Goal: Information Seeking & Learning: Learn about a topic

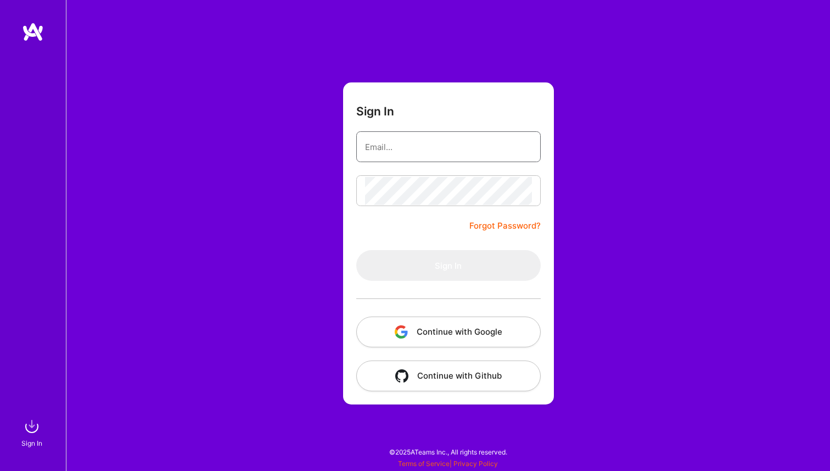
click at [408, 139] on input "email" at bounding box center [448, 147] width 167 height 28
type input "agajdy@gmail.com"
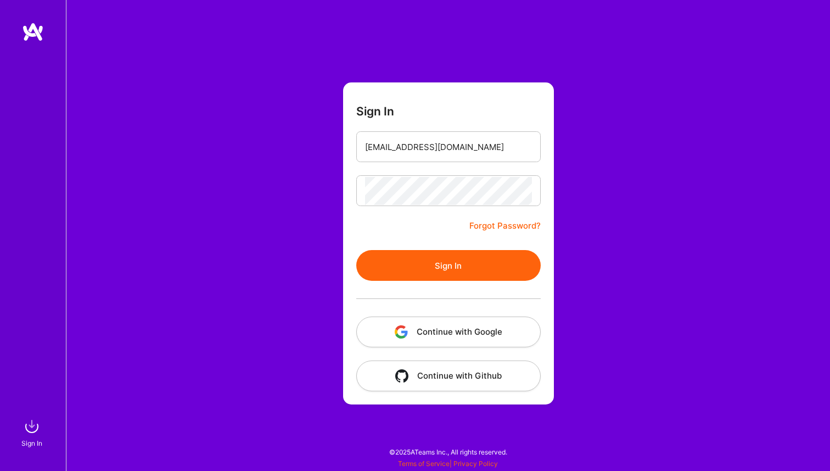
click at [460, 256] on button "Sign In" at bounding box center [448, 265] width 185 height 31
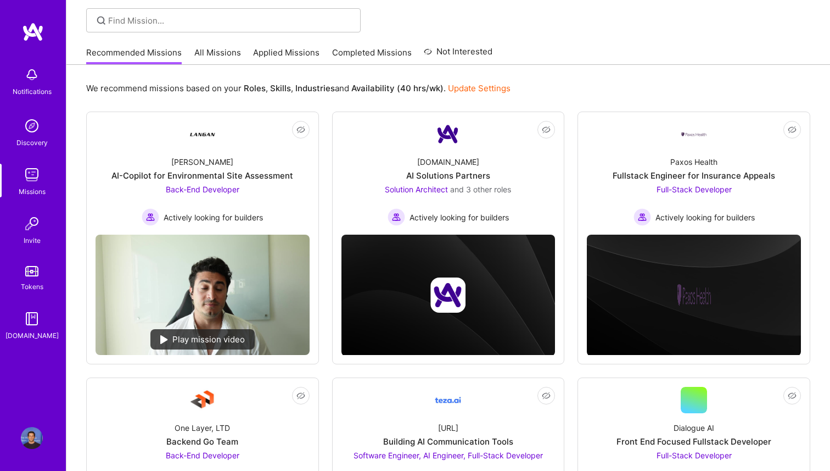
scroll to position [74, 0]
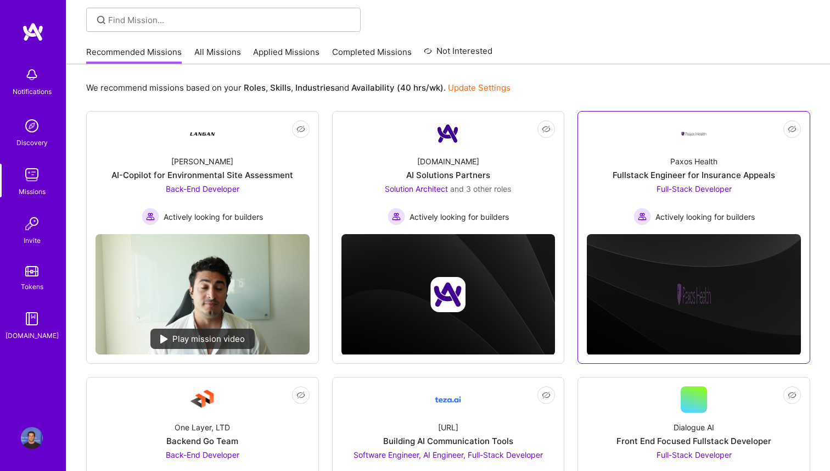
click at [617, 176] on div "Fullstack Engineer for Insurance Appeals" at bounding box center [694, 175] width 163 height 12
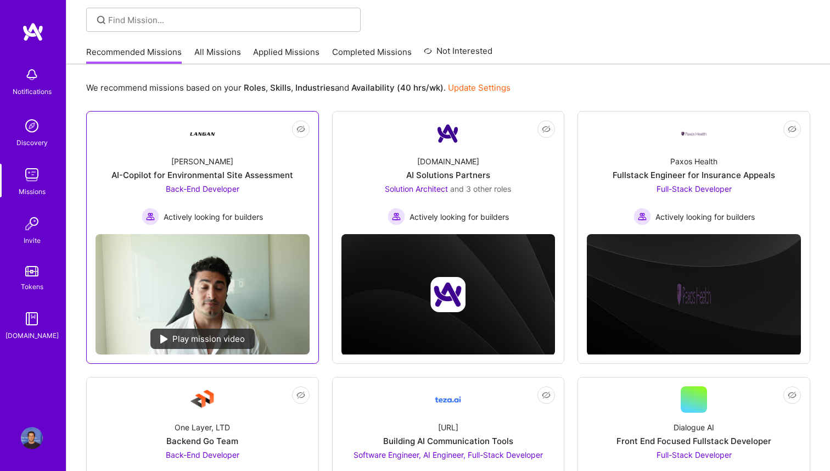
click at [256, 176] on div "AI-Copilot for Environmental Site Assessment" at bounding box center [202, 175] width 182 height 12
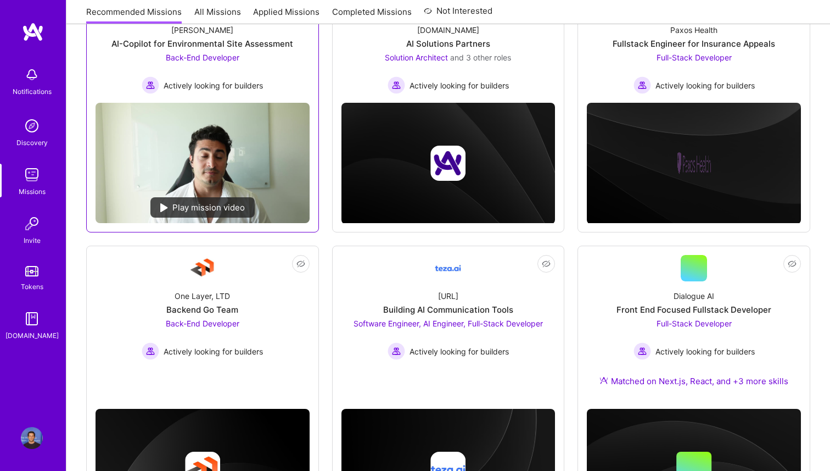
scroll to position [228, 0]
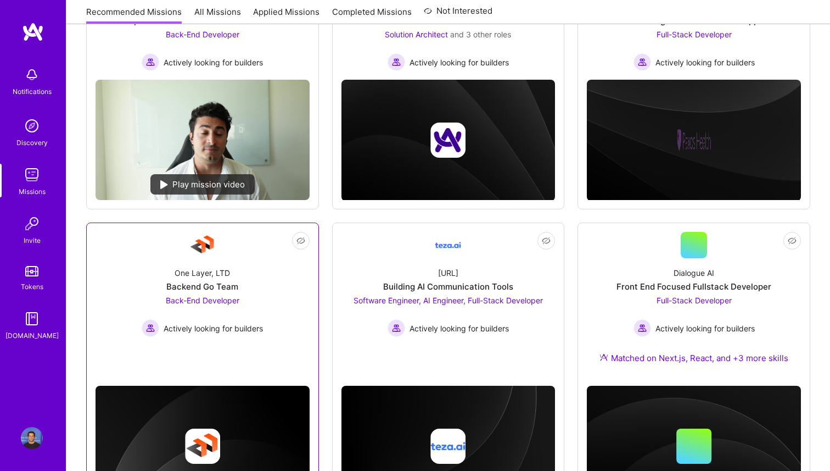
click at [265, 263] on div "One Layer, LTD Backend Go Team Back-End Developer Actively looking for builders" at bounding box center [203, 297] width 214 height 79
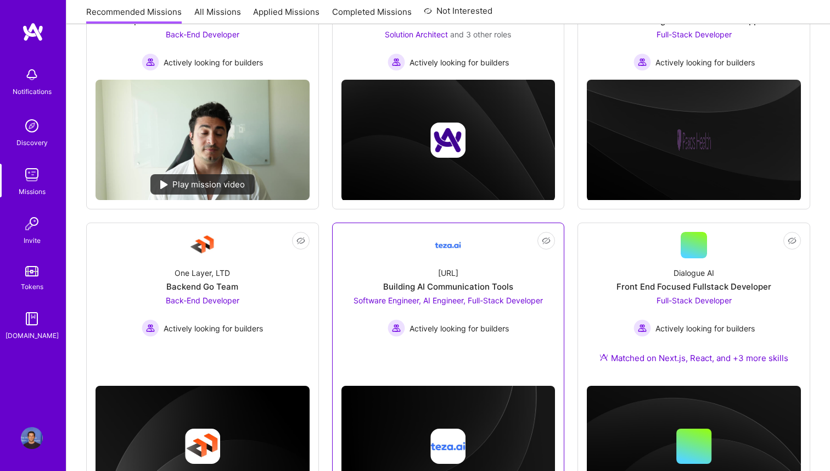
click at [416, 277] on div "teza.ai Building AI Communication Tools Software Engineer, AI Engineer, Full-St…" at bounding box center [449, 297] width 214 height 79
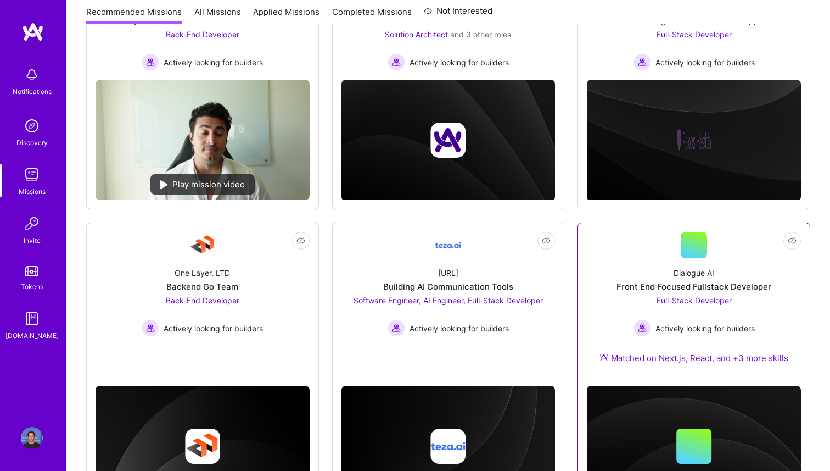
click at [599, 275] on div "Dialogue AI Front End Focused Fullstack Developer Full-Stack Developer Actively…" at bounding box center [694, 317] width 214 height 119
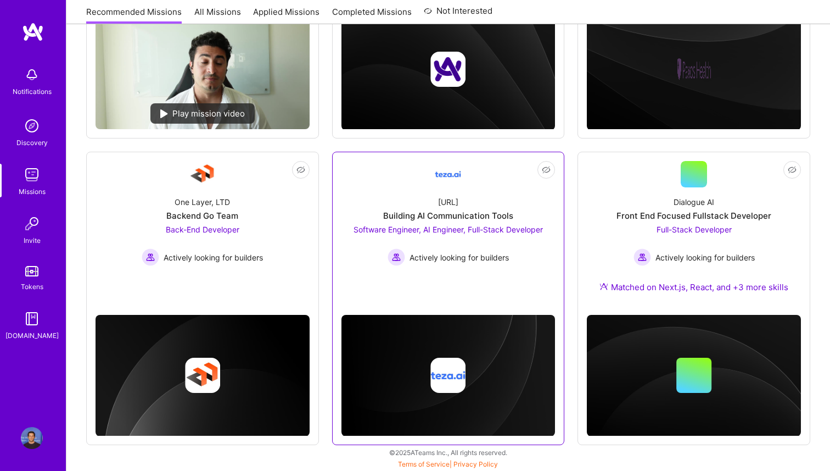
scroll to position [0, 0]
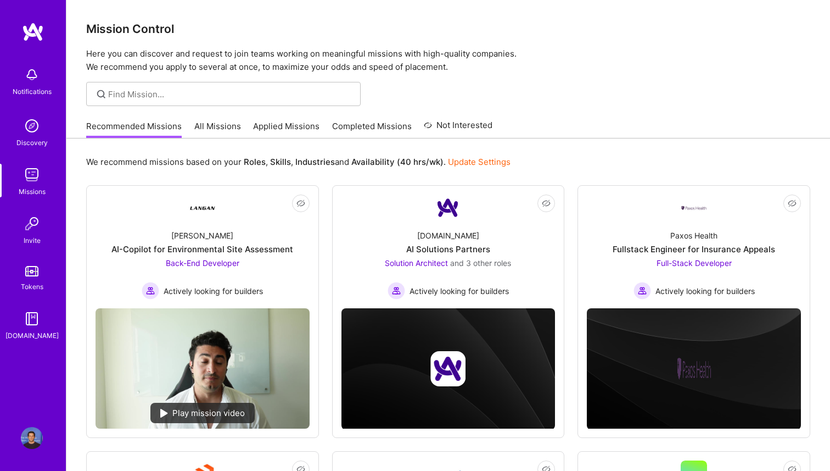
click at [222, 132] on link "All Missions" at bounding box center [217, 129] width 47 height 18
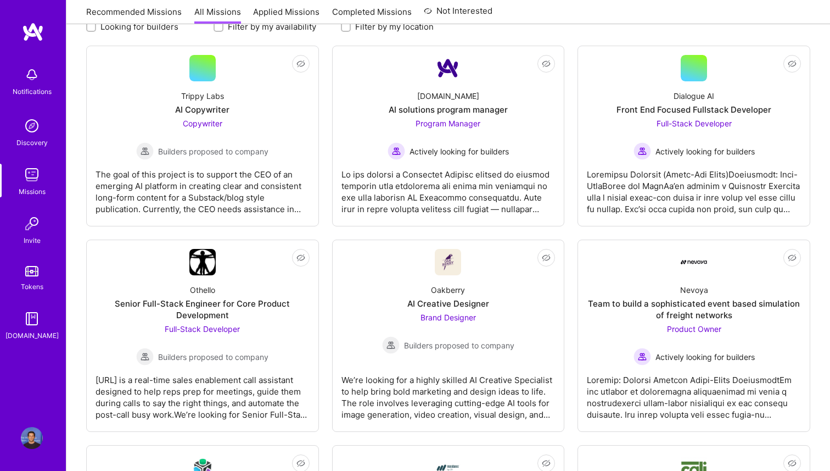
scroll to position [164, 0]
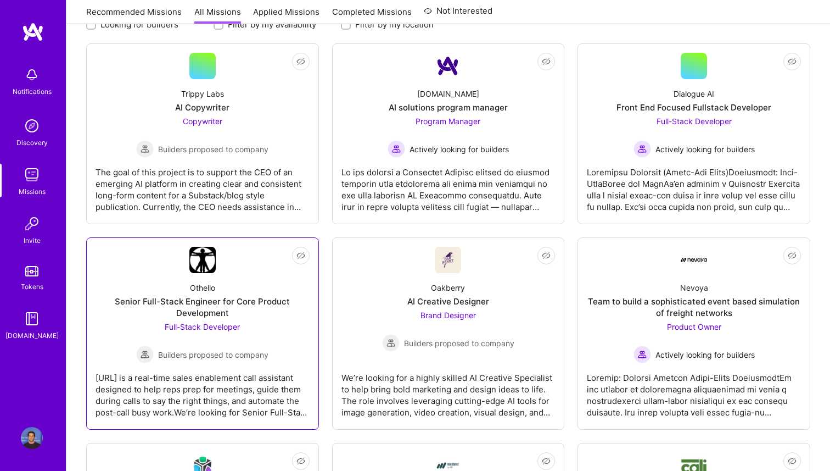
click at [275, 299] on div "Senior Full-Stack Engineer for Core Product Development" at bounding box center [203, 306] width 214 height 23
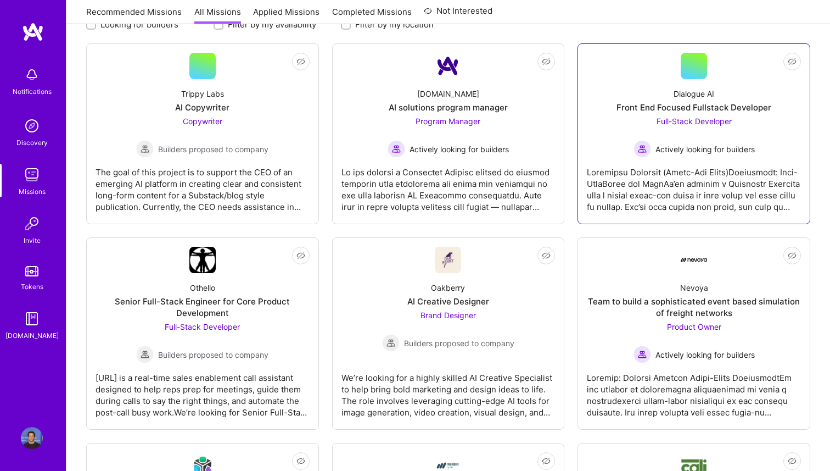
click at [603, 131] on div "Dialogue AI Front End Focused Fullstack Developer Full-Stack Developer Actively…" at bounding box center [694, 118] width 214 height 79
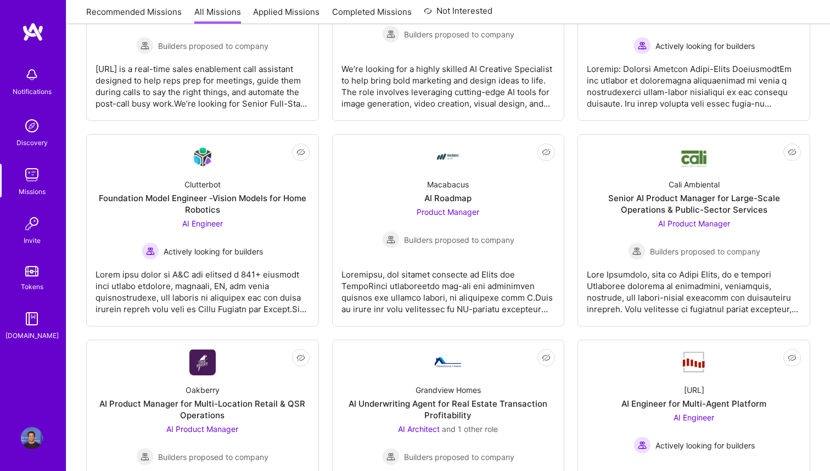
scroll to position [474, 0]
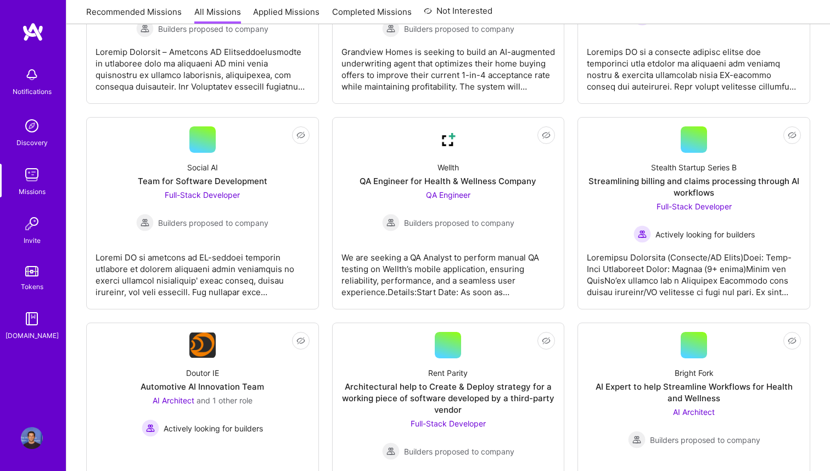
scroll to position [910, 0]
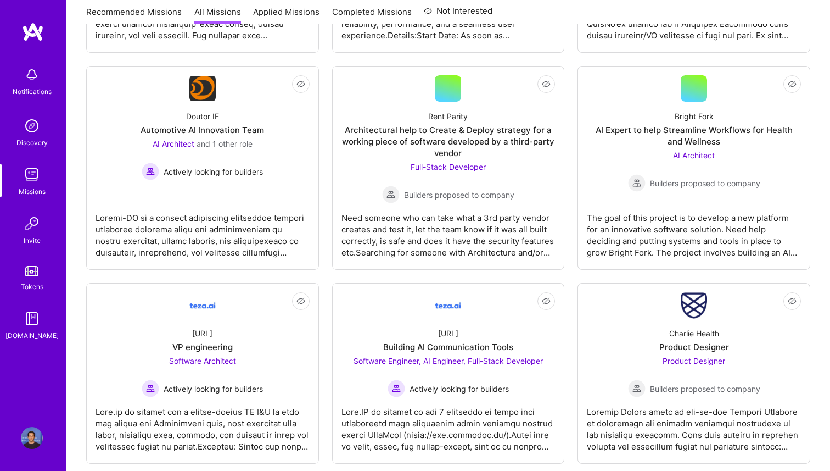
scroll to position [1158, 0]
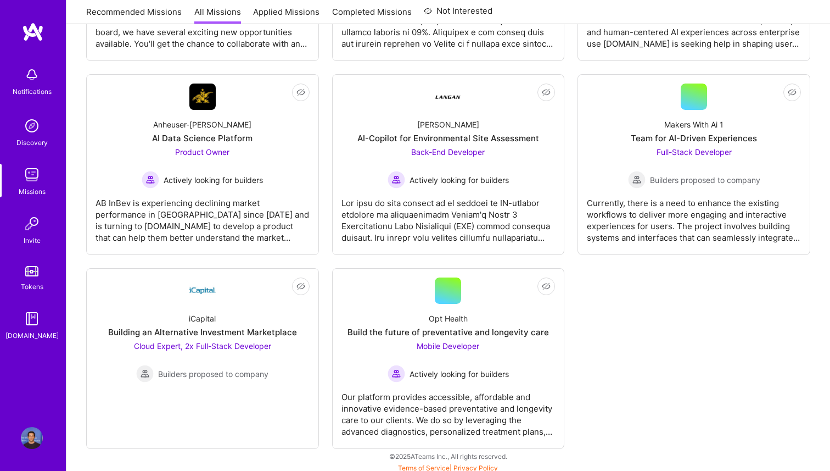
scroll to position [3161, 0]
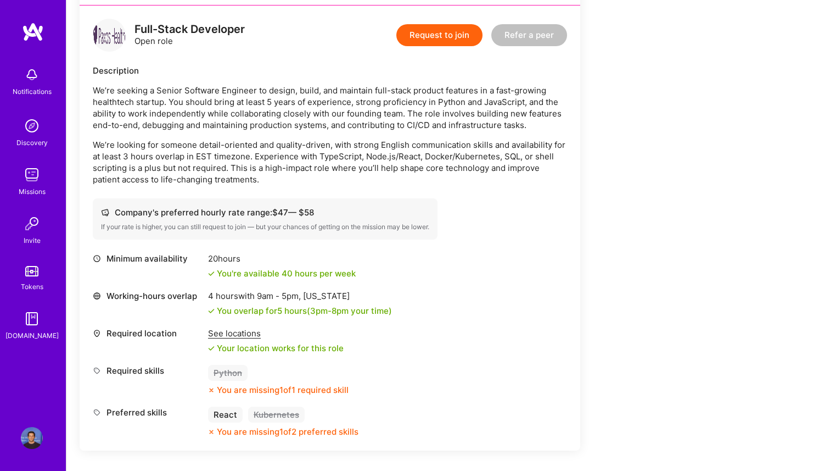
scroll to position [277, 0]
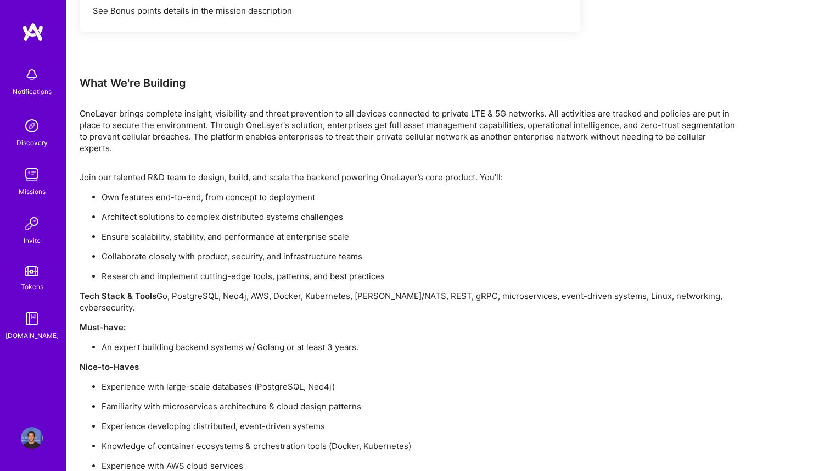
scroll to position [880, 0]
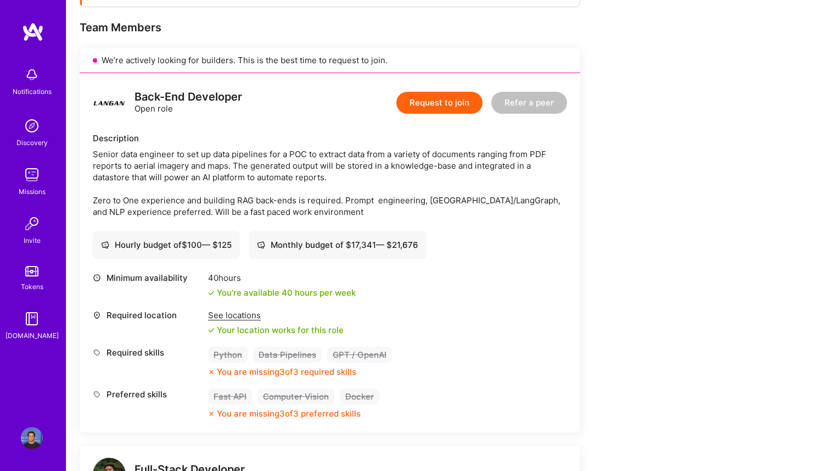
scroll to position [219, 0]
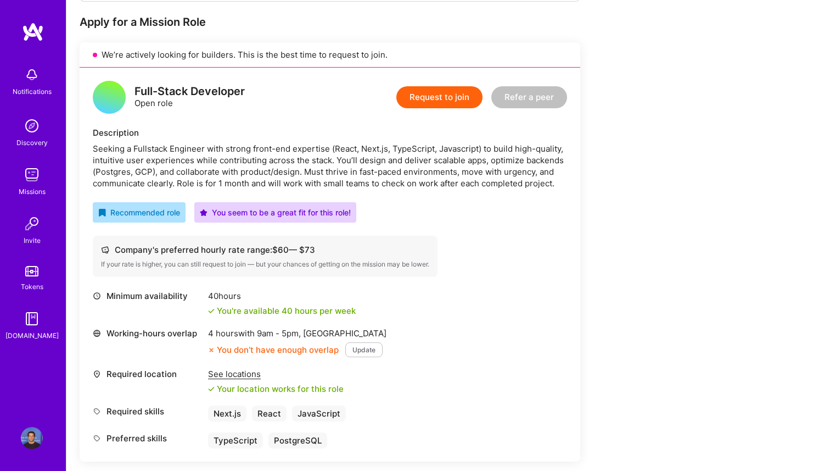
scroll to position [219, 0]
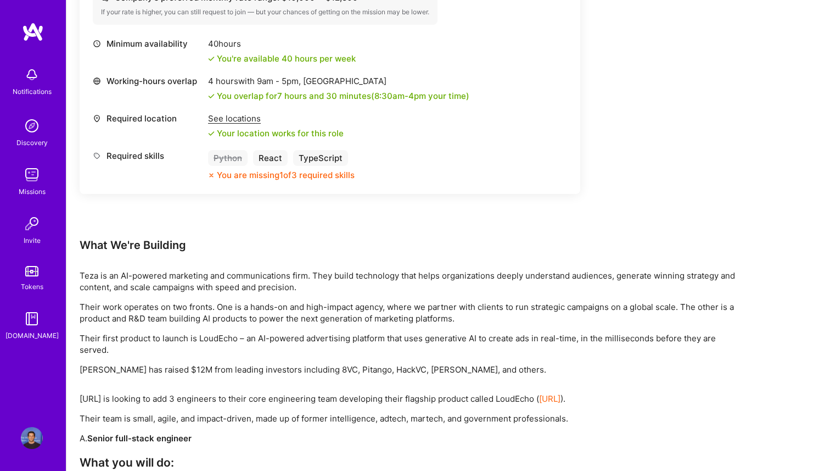
scroll to position [1345, 0]
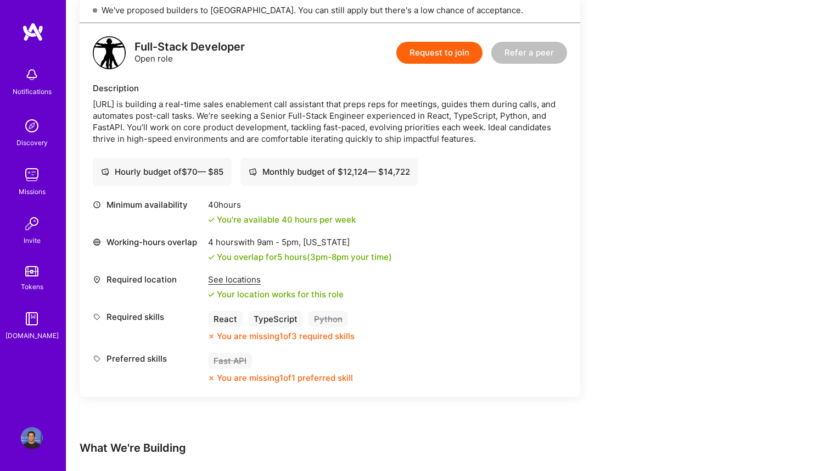
scroll to position [263, 0]
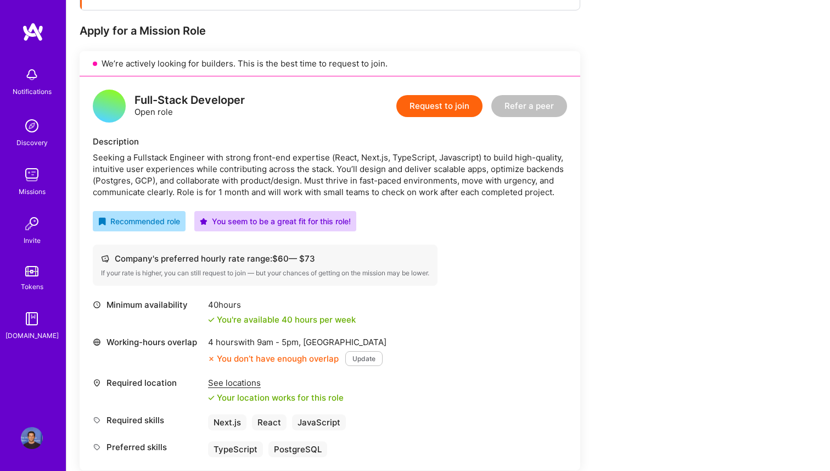
scroll to position [214, 0]
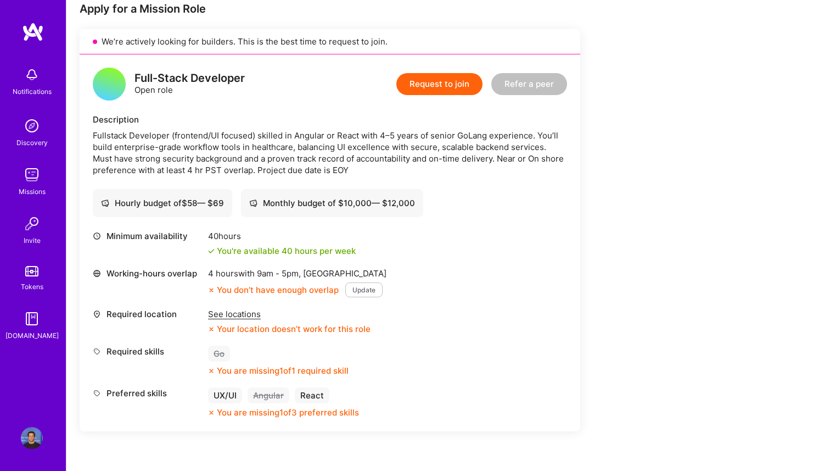
scroll to position [256, 0]
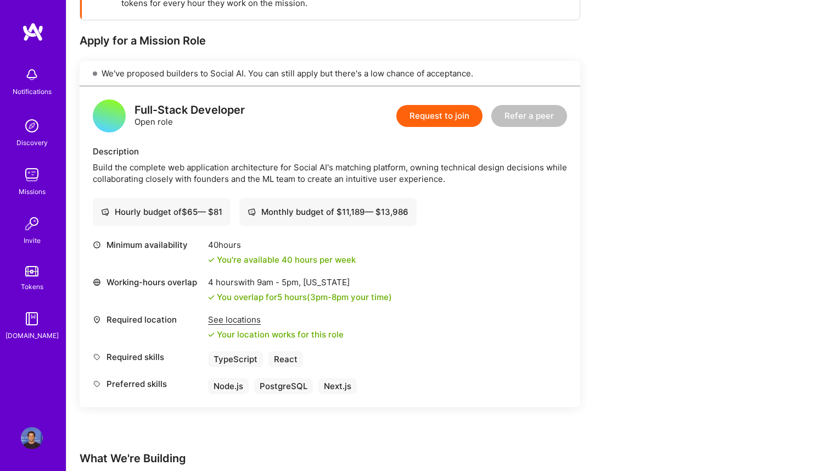
scroll to position [198, 0]
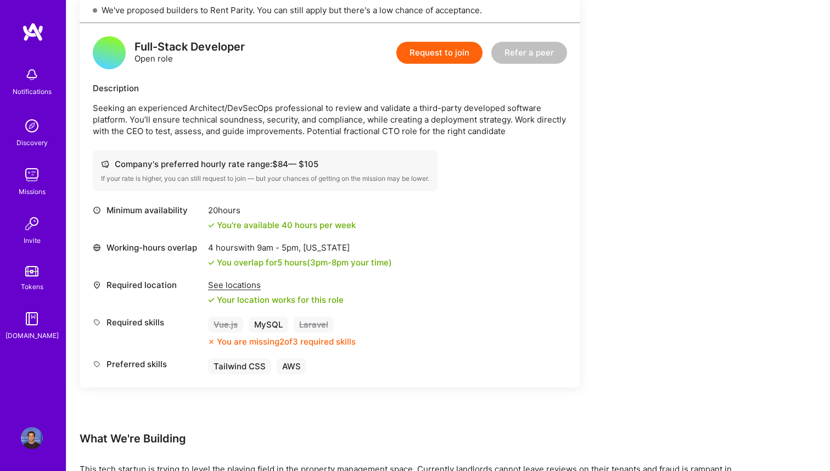
scroll to position [255, 0]
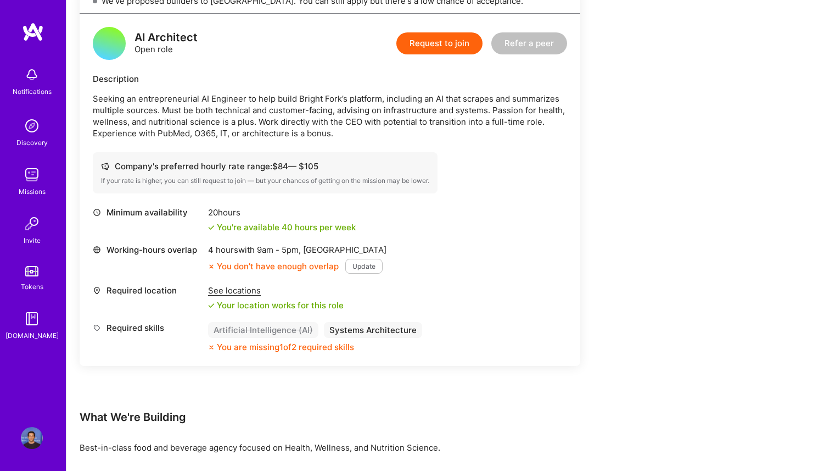
scroll to position [270, 0]
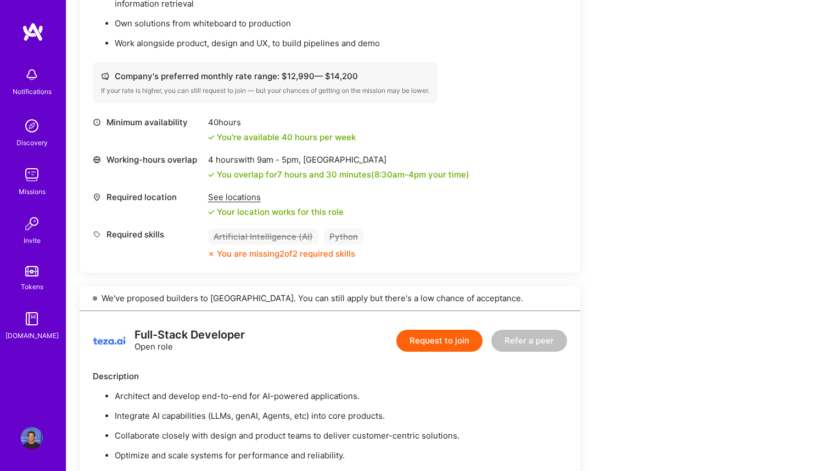
scroll to position [839, 0]
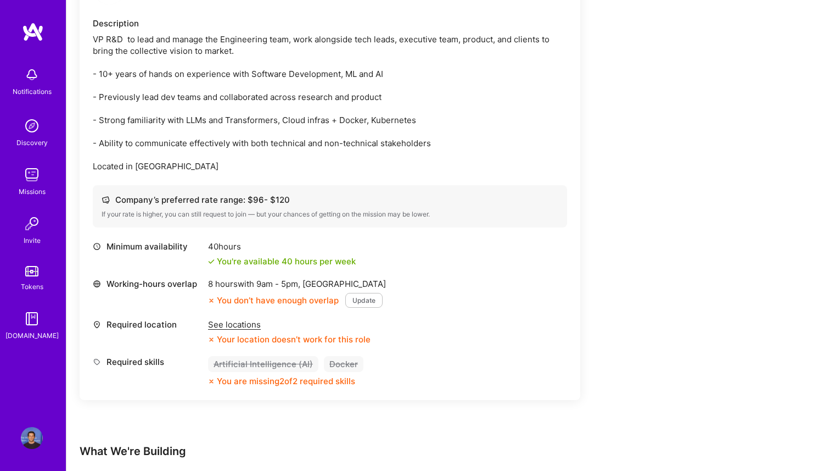
scroll to position [347, 0]
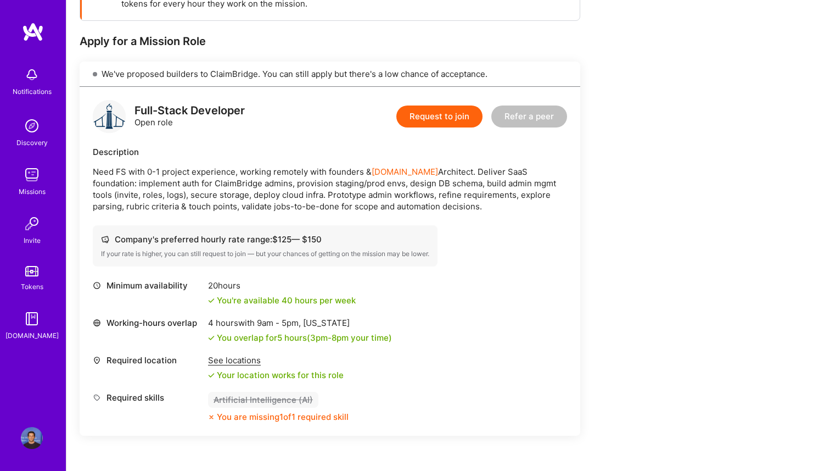
scroll to position [197, 0]
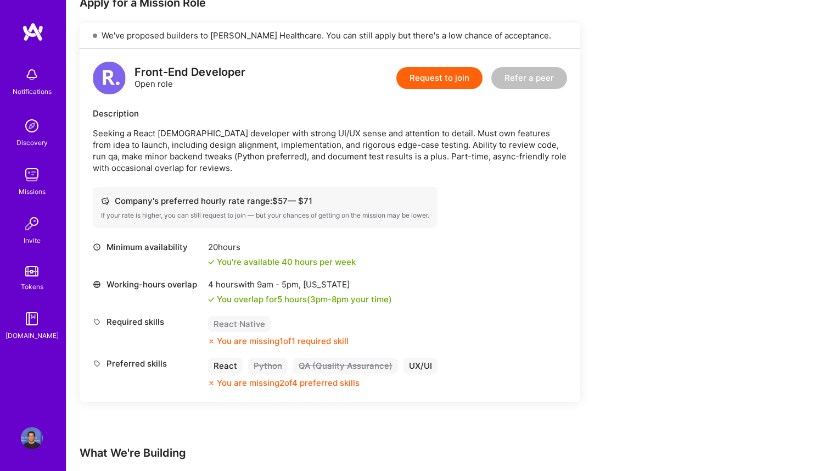
scroll to position [233, 0]
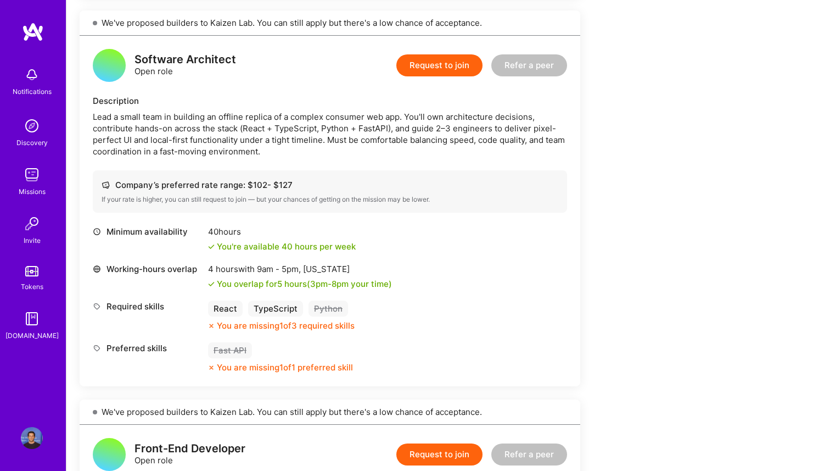
scroll to position [601, 0]
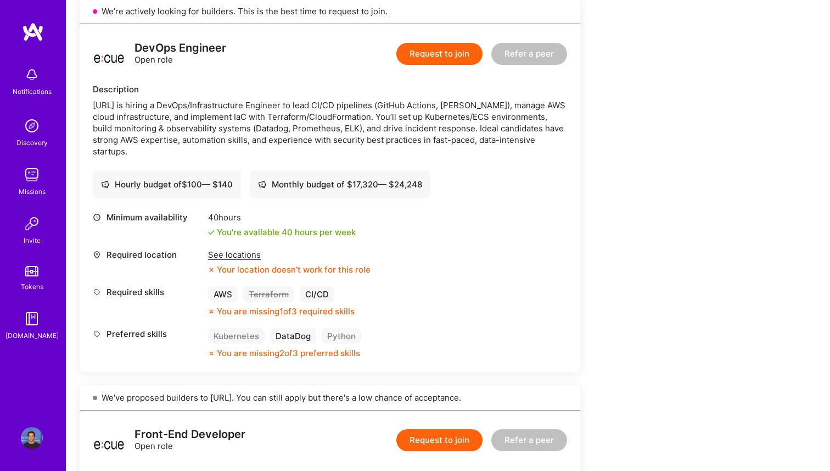
scroll to position [259, 0]
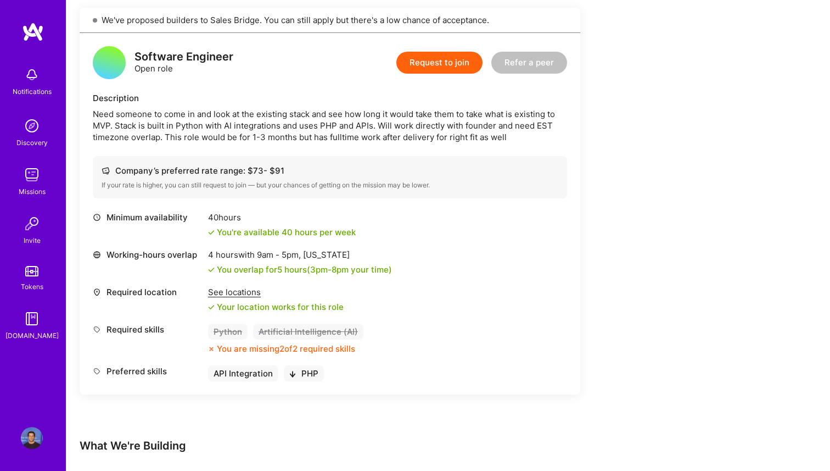
scroll to position [261, 0]
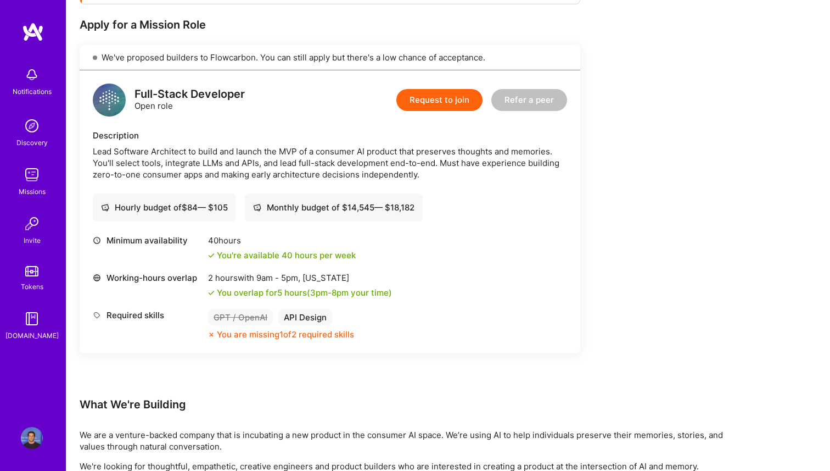
scroll to position [220, 0]
